Goal: Download file/media

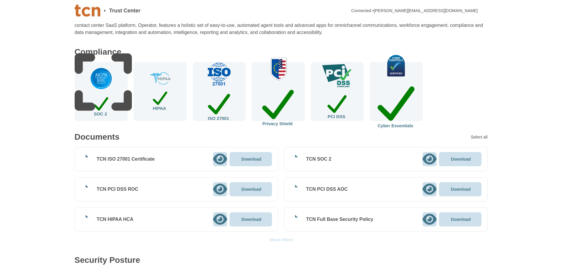
scroll to position [59, 0]
click at [219, 158] on icon at bounding box center [220, 158] width 14 height 13
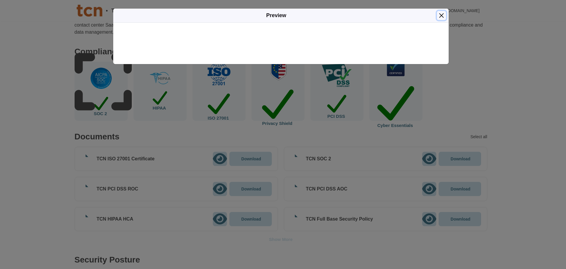
click at [441, 17] on button "Close" at bounding box center [441, 15] width 9 height 9
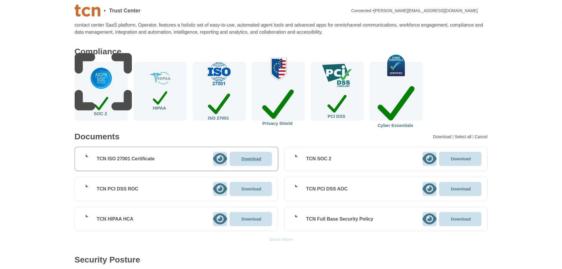
click at [271, 162] on div "Download" at bounding box center [251, 159] width 42 height 14
click at [260, 159] on p "Downloading..." at bounding box center [252, 159] width 30 height 4
click at [248, 189] on p "Download" at bounding box center [252, 189] width 20 height 4
click at [252, 218] on p "Download" at bounding box center [252, 219] width 20 height 4
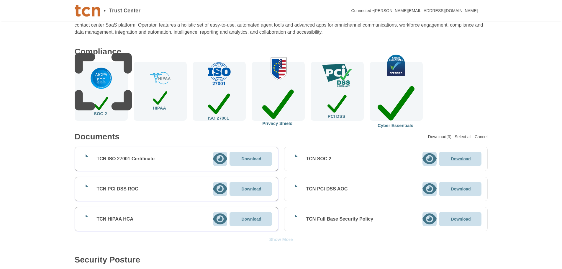
click at [461, 159] on p "Download" at bounding box center [461, 159] width 20 height 4
click at [464, 189] on p "Download" at bounding box center [461, 189] width 20 height 4
click at [462, 217] on p "Download" at bounding box center [461, 219] width 20 height 4
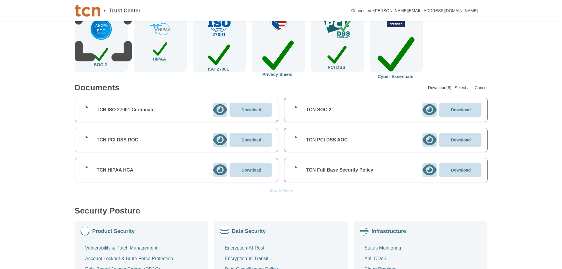
scroll to position [118, 0]
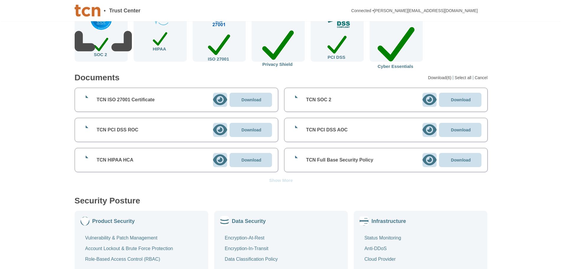
click at [284, 180] on div "Show More" at bounding box center [281, 180] width 24 height 4
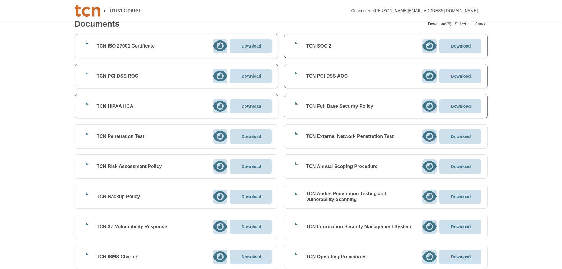
scroll to position [177, 0]
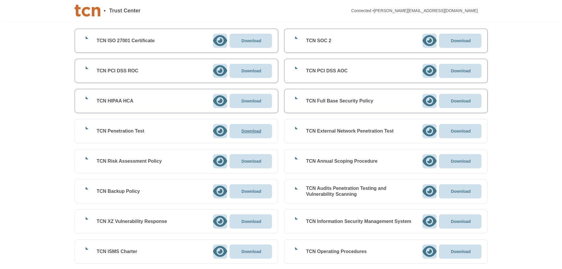
click at [250, 130] on p "Download" at bounding box center [252, 131] width 20 height 4
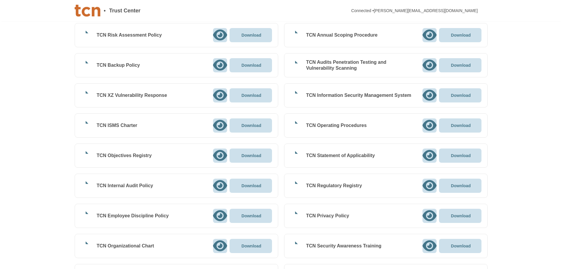
scroll to position [315, 0]
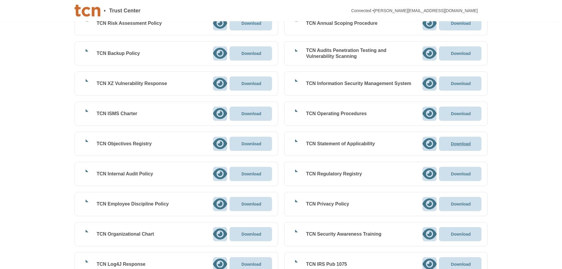
click at [461, 142] on p "Download" at bounding box center [461, 144] width 20 height 4
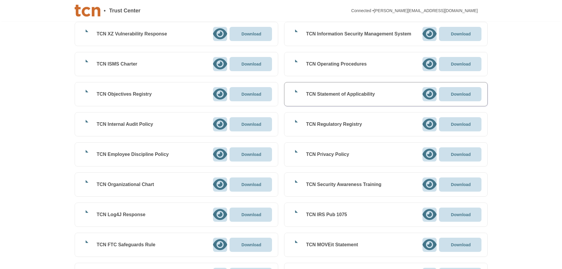
scroll to position [374, 0]
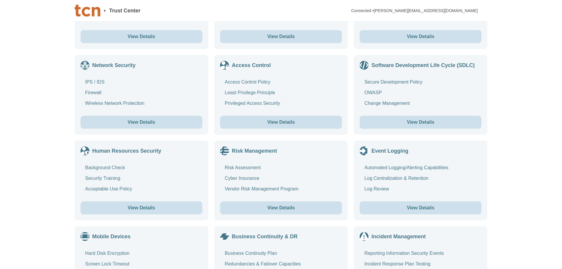
scroll to position [1239, 0]
